Goal: Information Seeking & Learning: Understand process/instructions

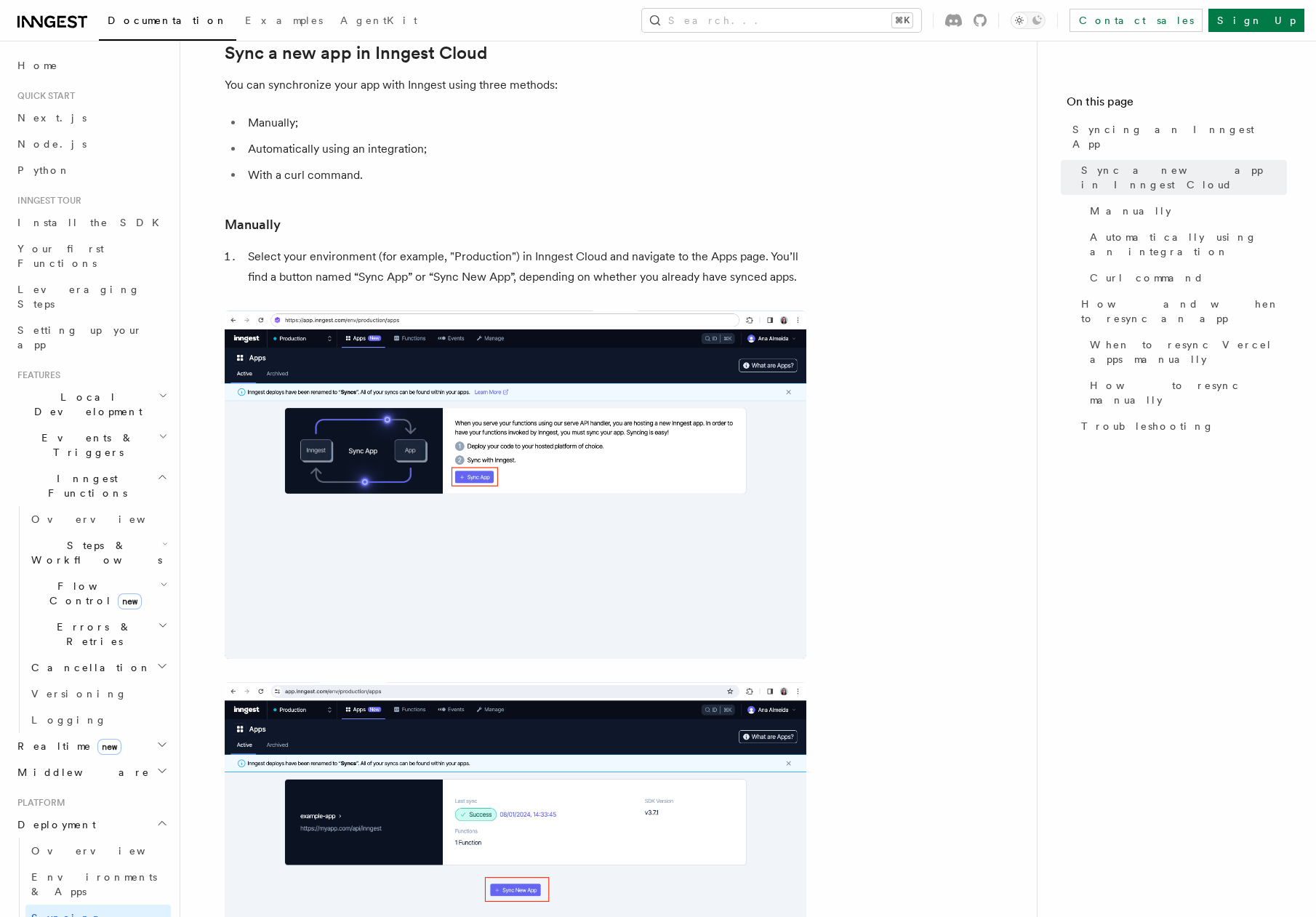
scroll to position [129, 0]
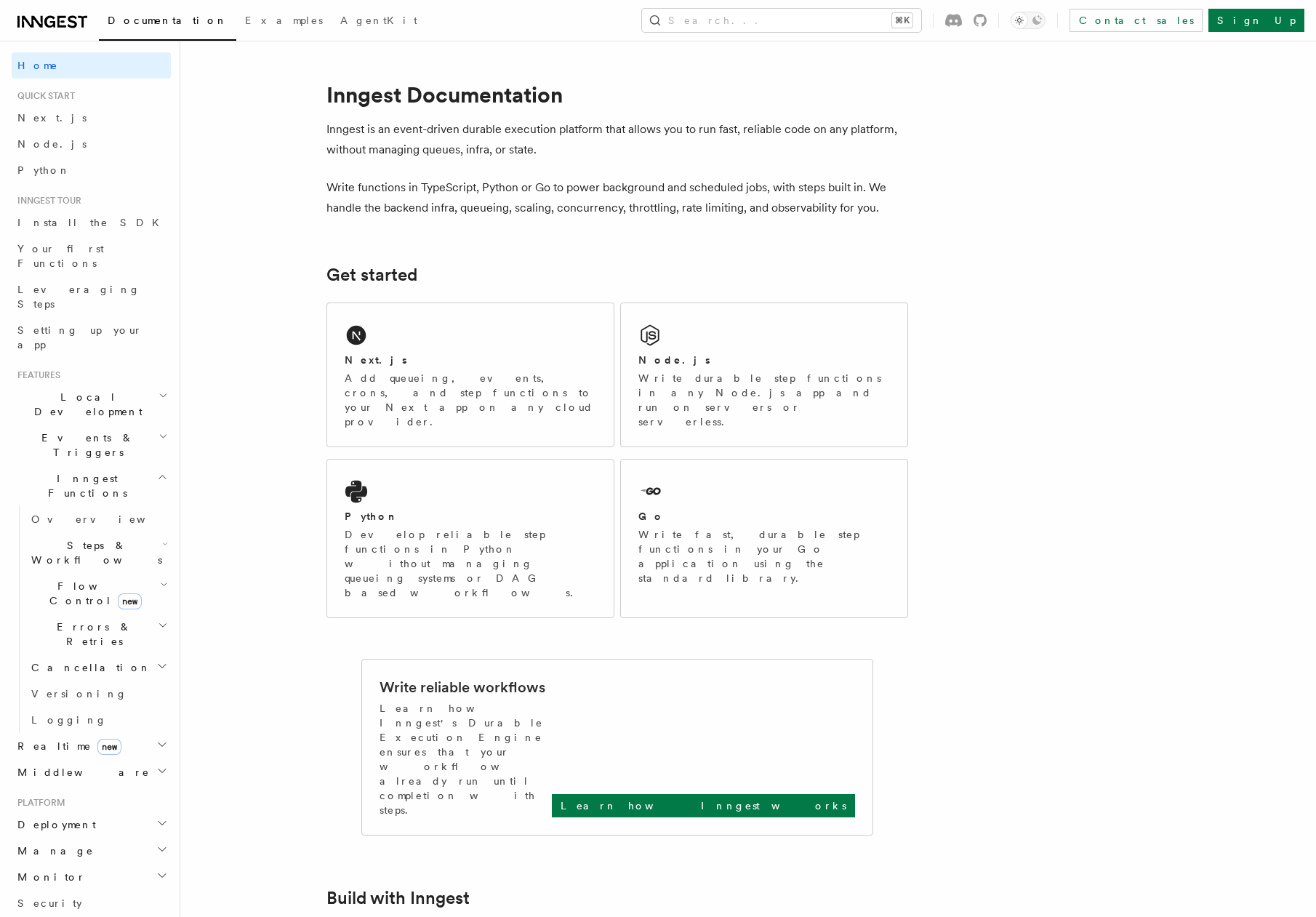
click at [658, 357] on h2 "Node.js" at bounding box center [674, 359] width 72 height 15
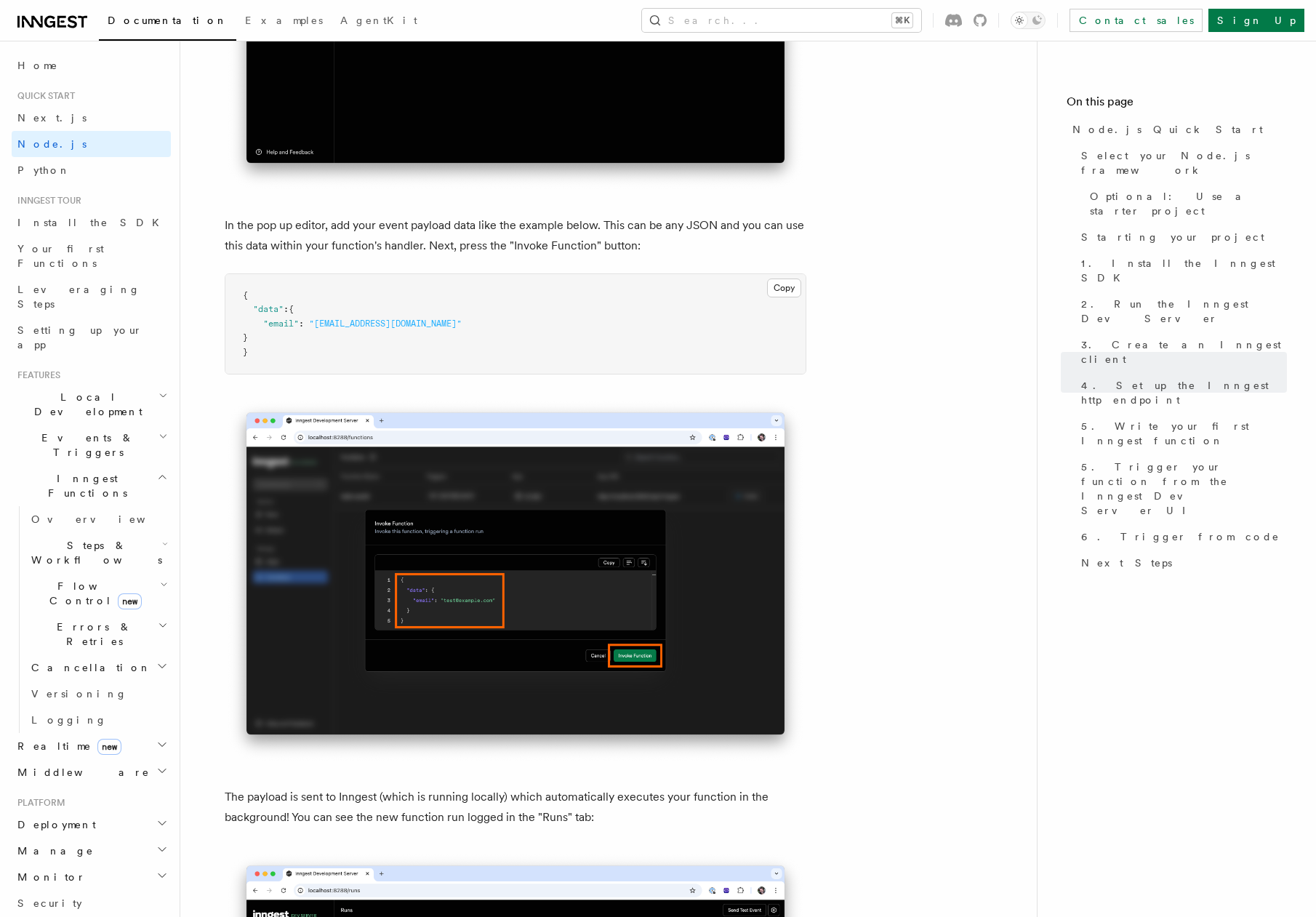
scroll to position [4146, 0]
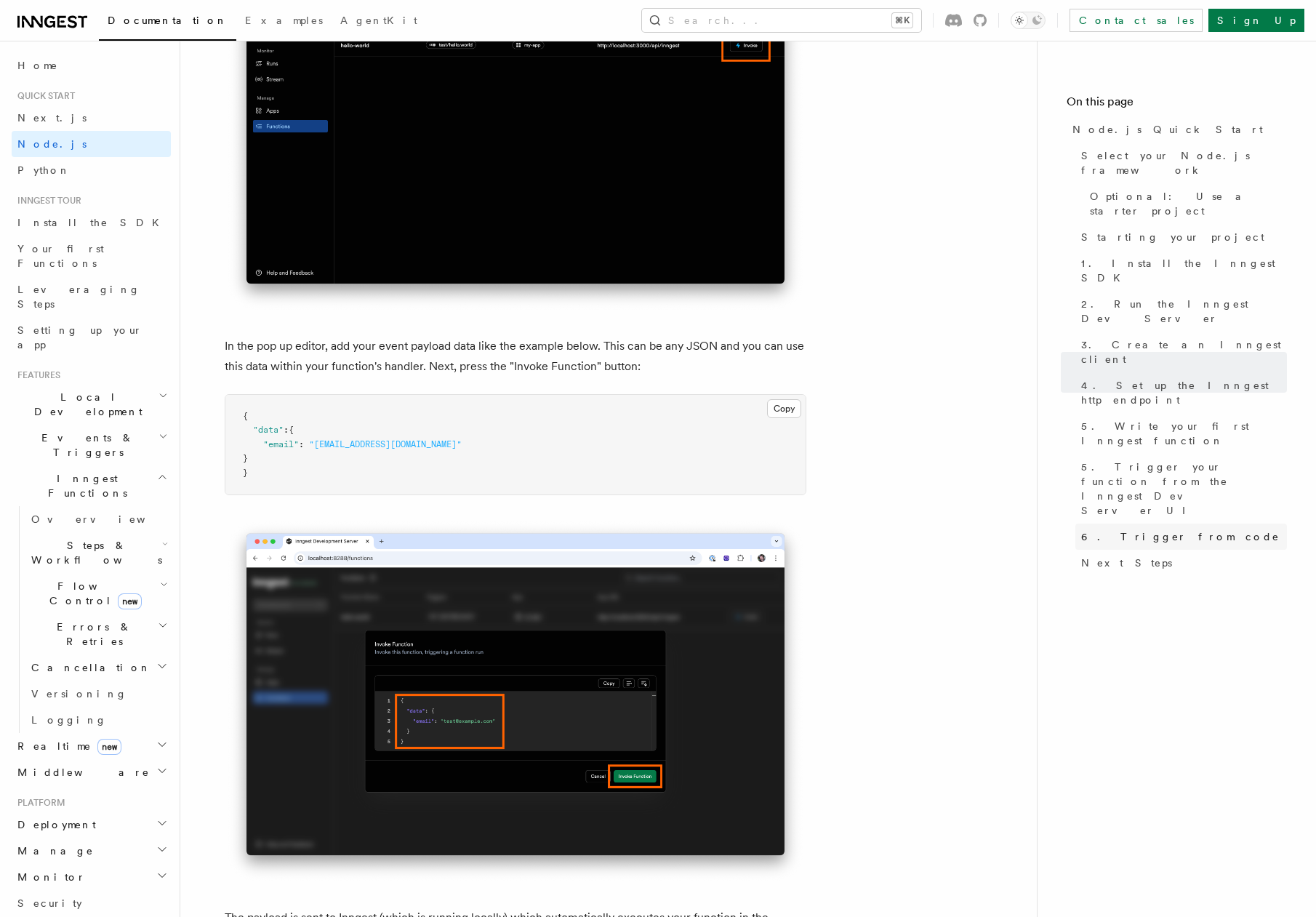
click at [1099, 530] on span "6. Trigger from code" at bounding box center [1180, 537] width 198 height 15
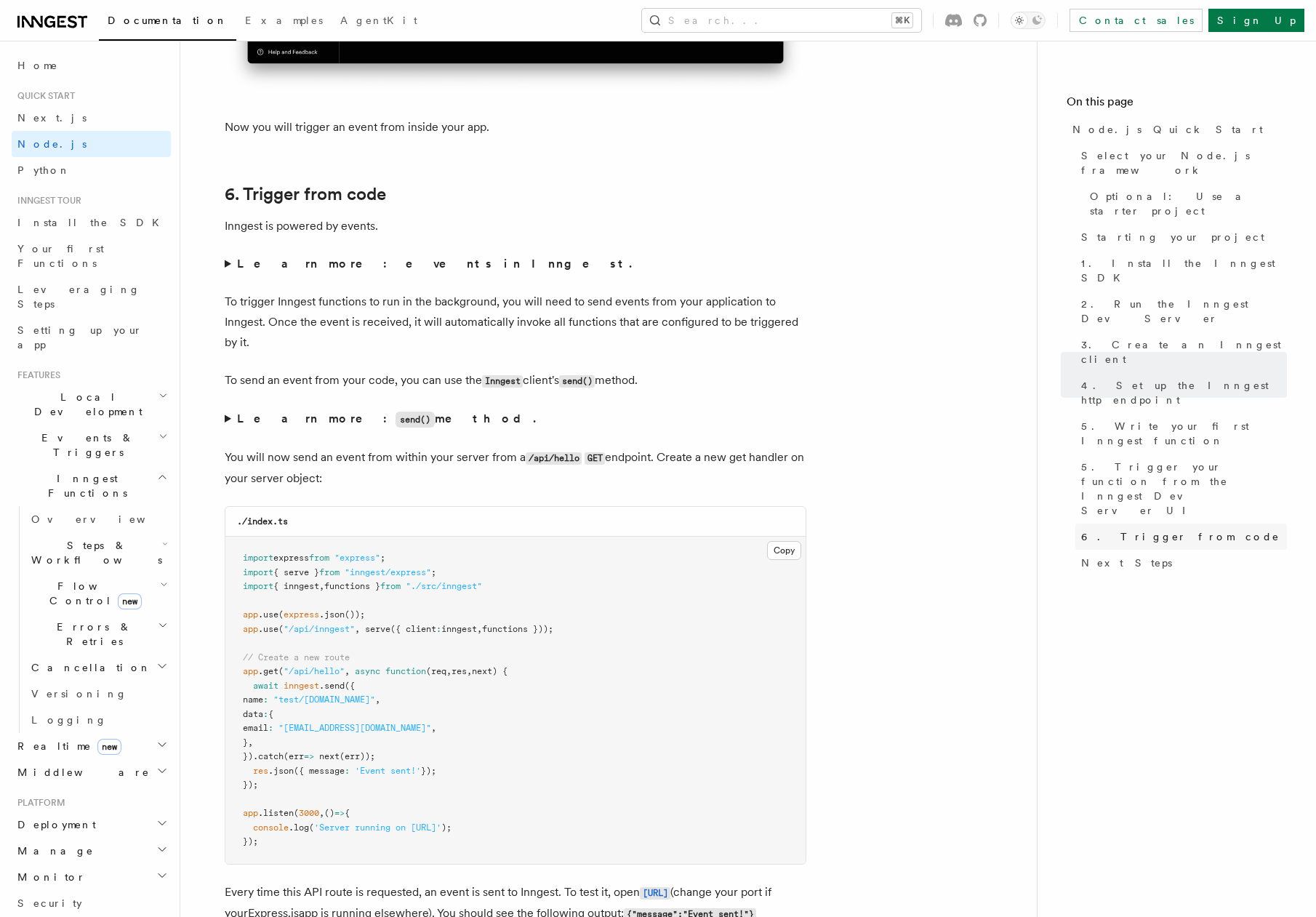
scroll to position [7425, 0]
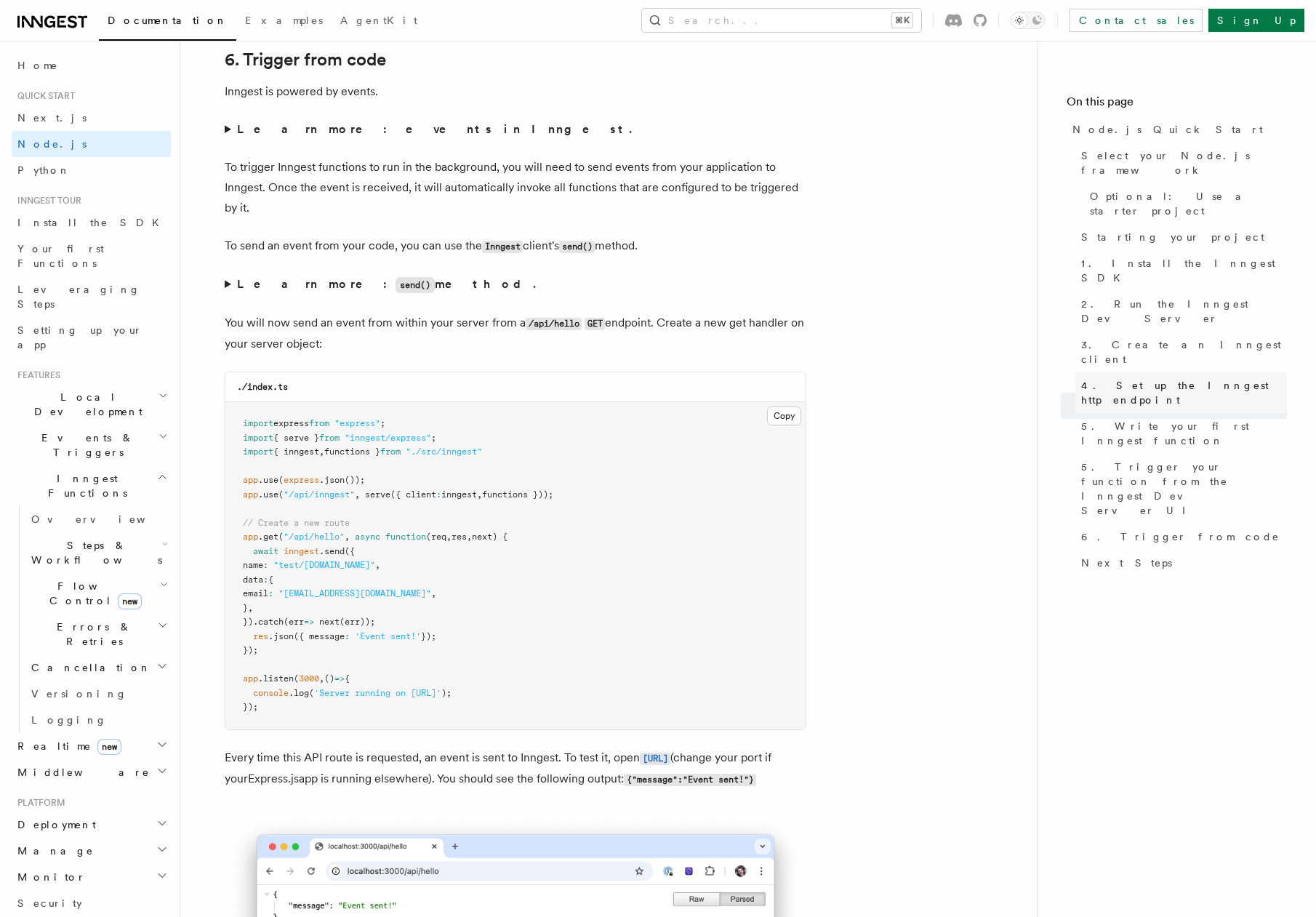
click at [1132, 378] on span "4. Set up the Inngest http endpoint" at bounding box center [1183, 392] width 205 height 29
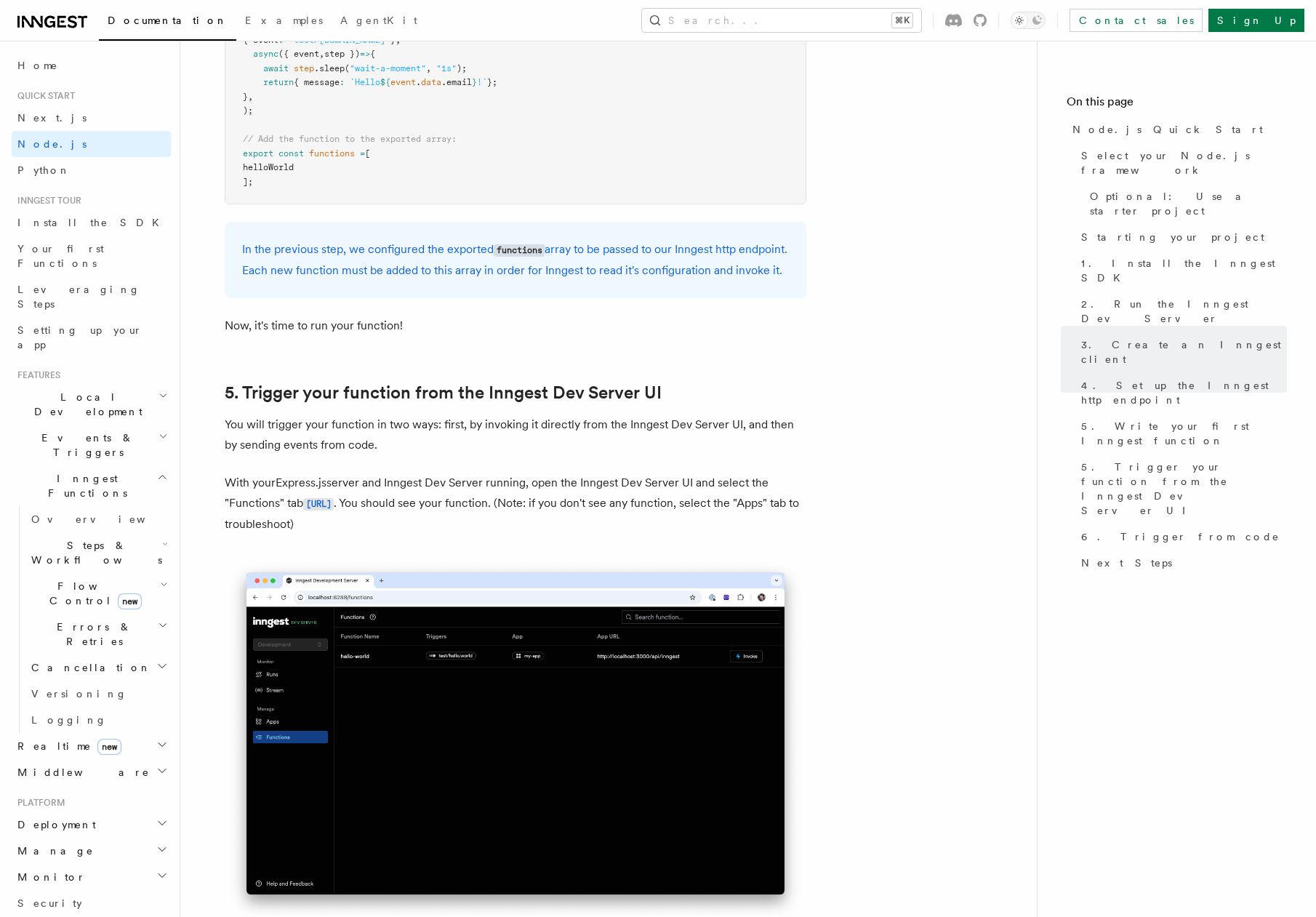
scroll to position [3106, 0]
